Goal: Transaction & Acquisition: Book appointment/travel/reservation

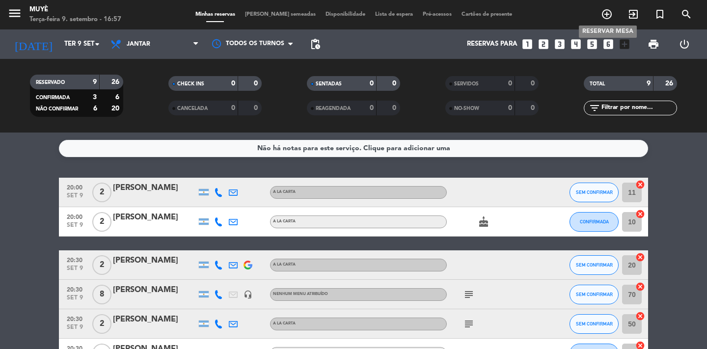
click at [606, 13] on icon "add_circle_outline" at bounding box center [607, 14] width 12 height 12
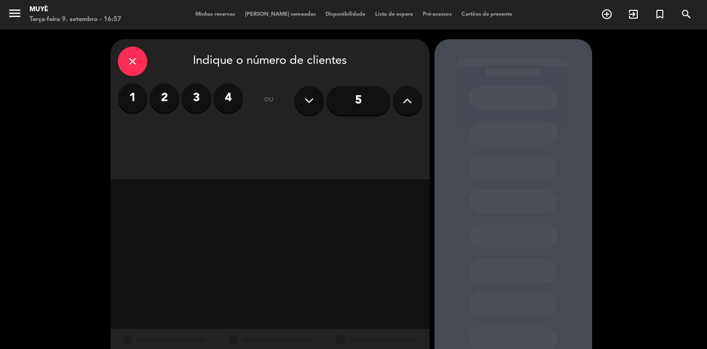
click at [161, 88] on label "2" at bounding box center [164, 97] width 29 height 29
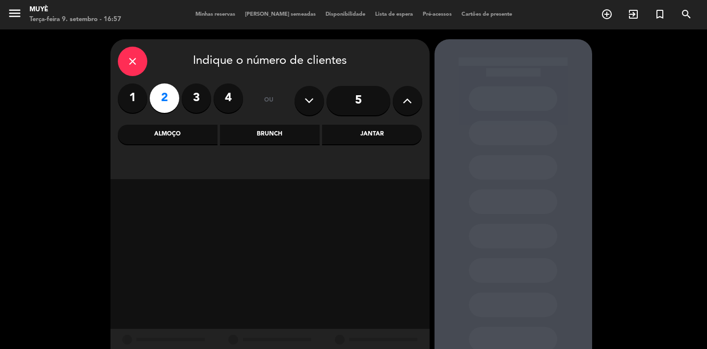
click at [371, 133] on div "Jantar" at bounding box center [372, 135] width 100 height 20
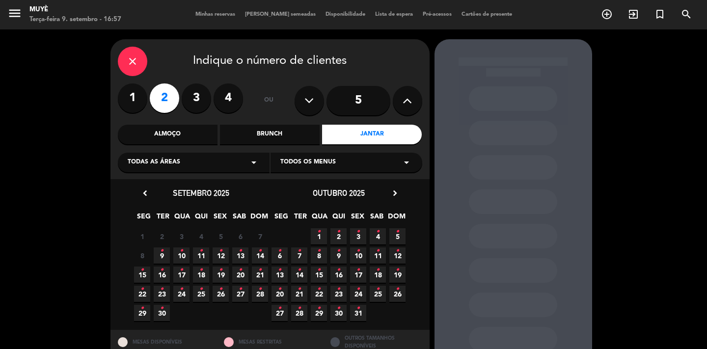
click at [162, 257] on icon "•" at bounding box center [161, 251] width 3 height 16
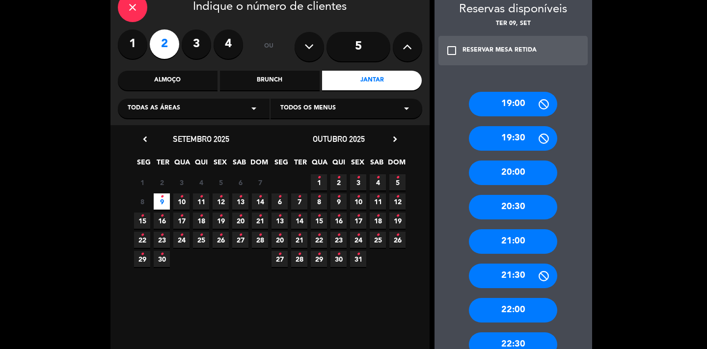
scroll to position [55, 0]
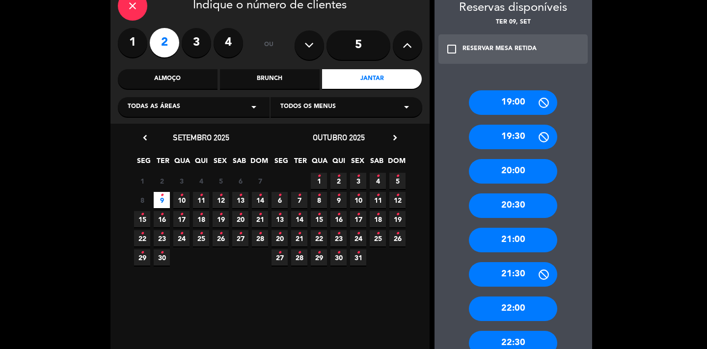
click at [521, 205] on div "20:30" at bounding box center [513, 205] width 88 height 25
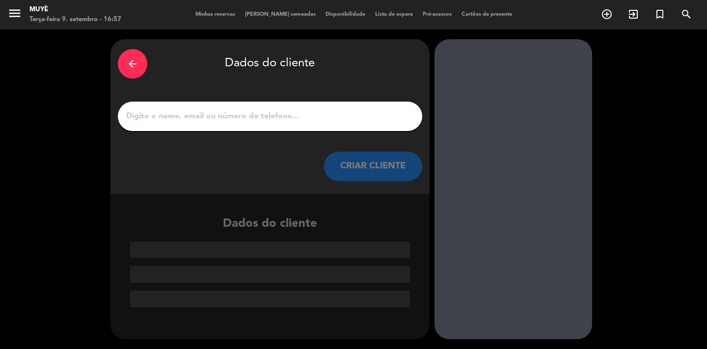
click at [298, 109] on div at bounding box center [270, 116] width 304 height 29
click at [290, 119] on input "1" at bounding box center [270, 117] width 290 height 14
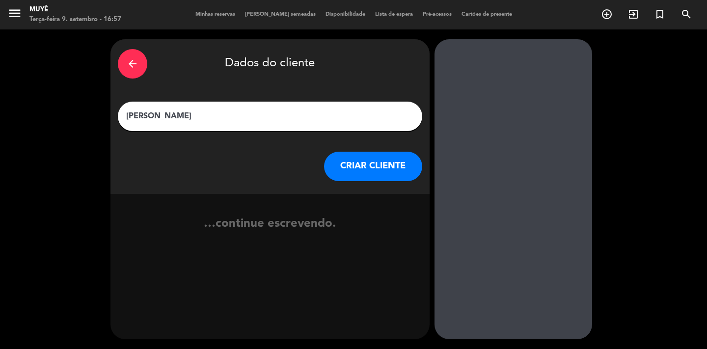
type input "[PERSON_NAME]"
click at [400, 161] on button "CRIAR CLIENTE" at bounding box center [373, 166] width 98 height 29
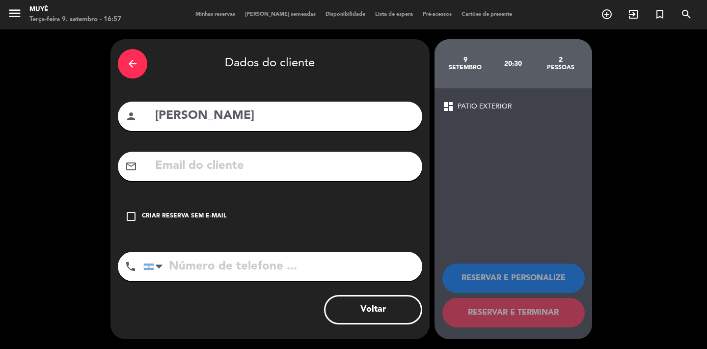
click at [201, 215] on div "Criar reserva sem e-mail" at bounding box center [184, 217] width 84 height 10
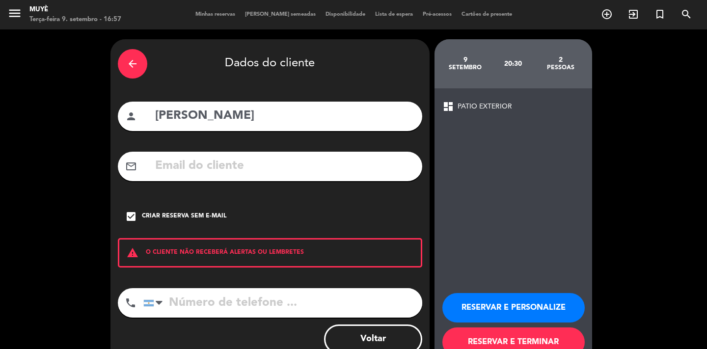
click at [492, 295] on button "RESERVAR E PERSONALIZE" at bounding box center [513, 307] width 142 height 29
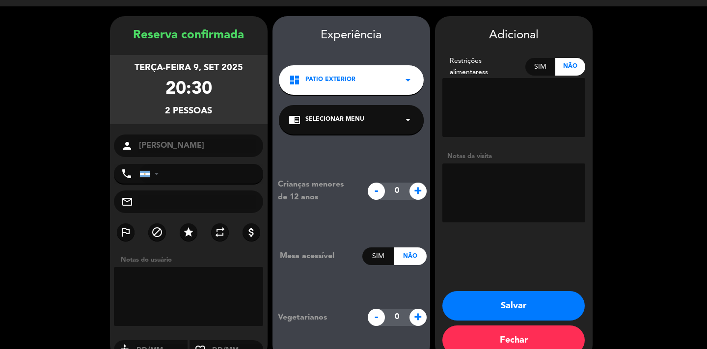
scroll to position [39, 0]
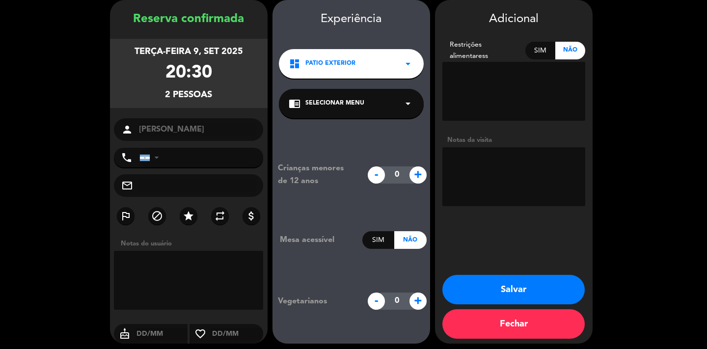
click at [479, 286] on button "Salvar" at bounding box center [513, 289] width 142 height 29
